Goal: Task Accomplishment & Management: Manage account settings

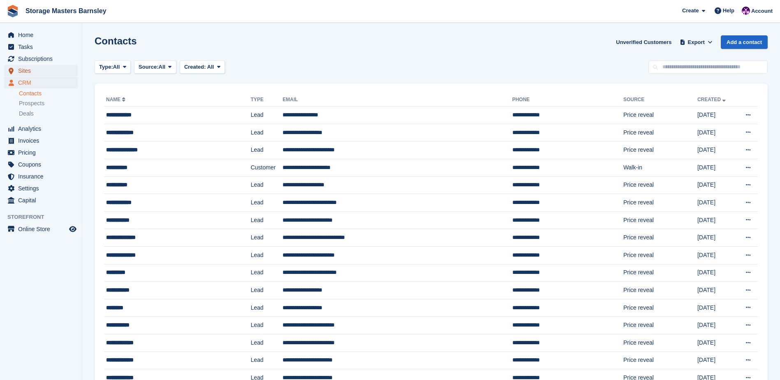
click at [26, 73] on span "Sites" at bounding box center [42, 71] width 49 height 12
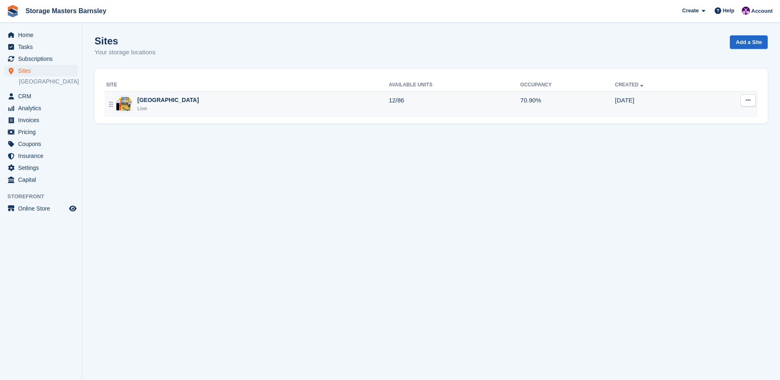
click at [363, 109] on div "Metro Trading Centre Barnsley Live" at bounding box center [247, 104] width 283 height 17
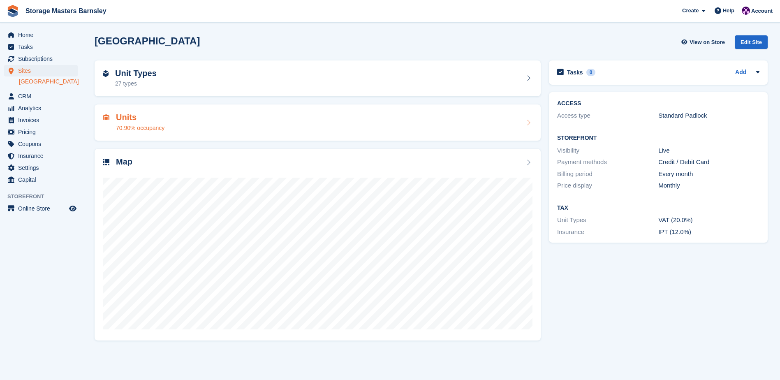
click at [394, 130] on div "Units 70.90% occupancy" at bounding box center [318, 123] width 430 height 20
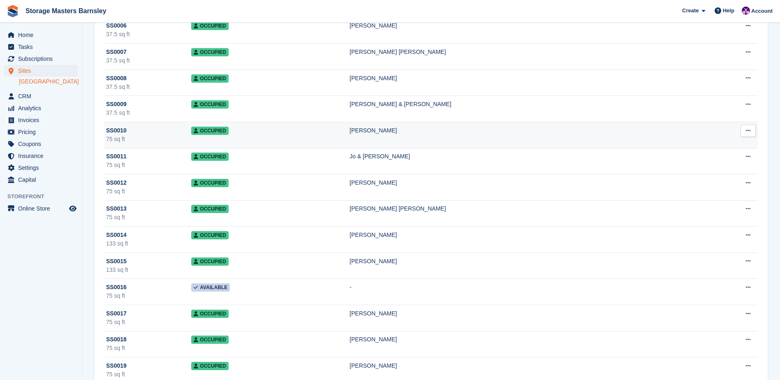
scroll to position [946, 0]
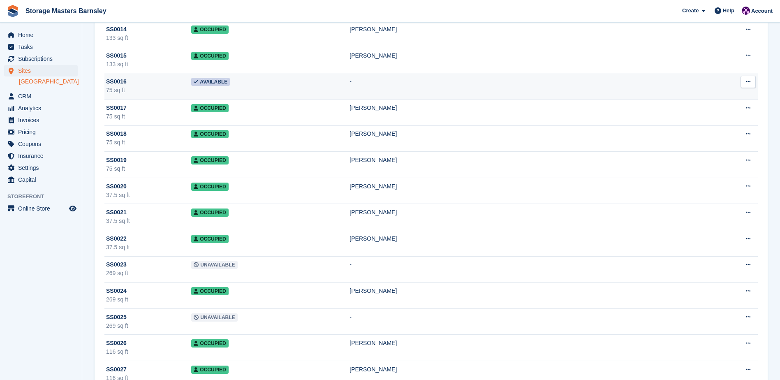
click at [308, 88] on td "Available" at bounding box center [270, 86] width 158 height 26
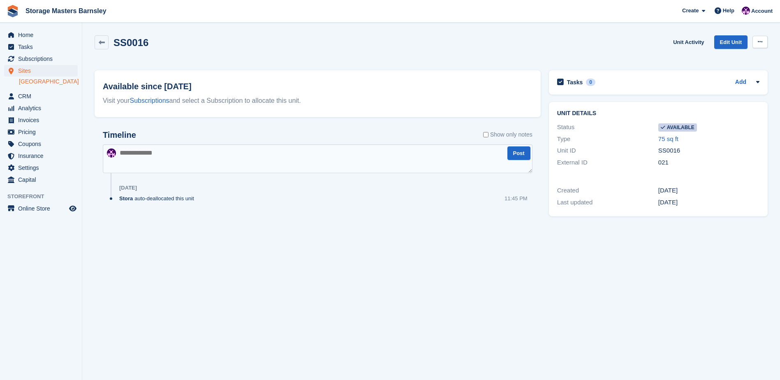
click at [764, 38] on button at bounding box center [760, 42] width 15 height 12
click at [732, 55] on p "Make unavailable" at bounding box center [729, 58] width 72 height 11
click at [35, 102] on span "CRM" at bounding box center [42, 96] width 49 height 12
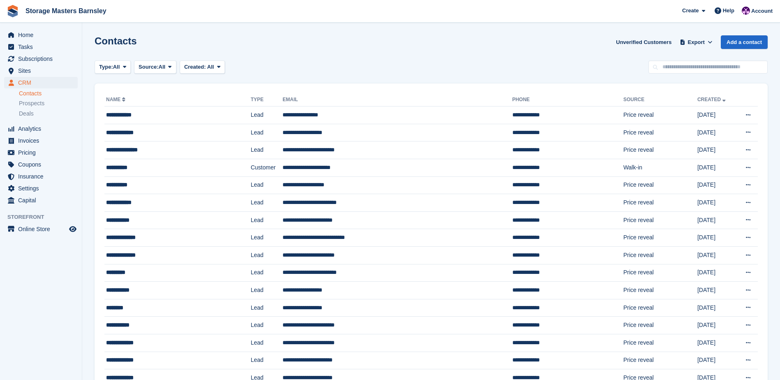
click at [542, 42] on div "Contacts Unverified Customers Export Export Contacts Export a CSV of all Contac…" at bounding box center [431, 46] width 673 height 23
